Goal: Information Seeking & Learning: Learn about a topic

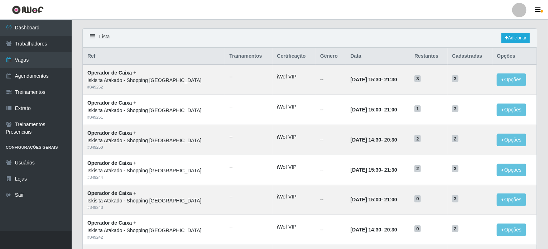
scroll to position [36, 0]
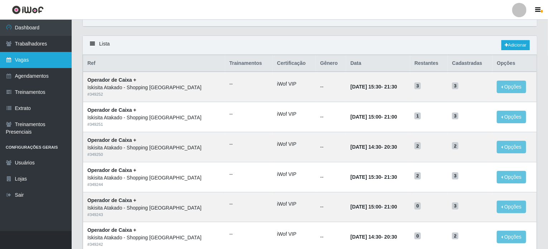
drag, startPoint x: 24, startPoint y: 58, endPoint x: 23, endPoint y: 55, distance: 3.7
click at [24, 58] on link "Vagas" at bounding box center [36, 60] width 72 height 16
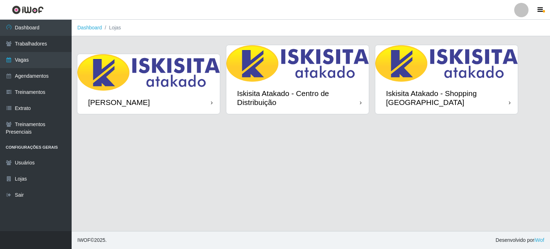
click at [446, 77] on img at bounding box center [447, 63] width 143 height 37
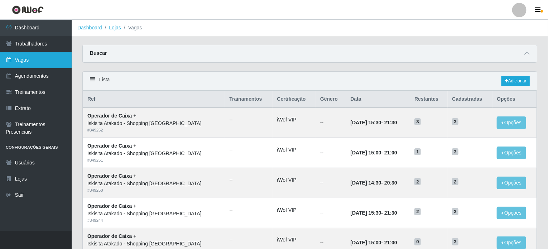
click at [32, 54] on link "Vagas" at bounding box center [36, 60] width 72 height 16
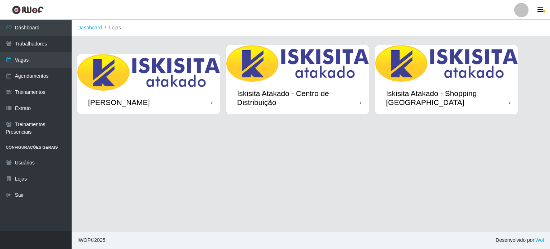
click at [182, 73] on img at bounding box center [148, 72] width 143 height 37
